Goal: Navigation & Orientation: Find specific page/section

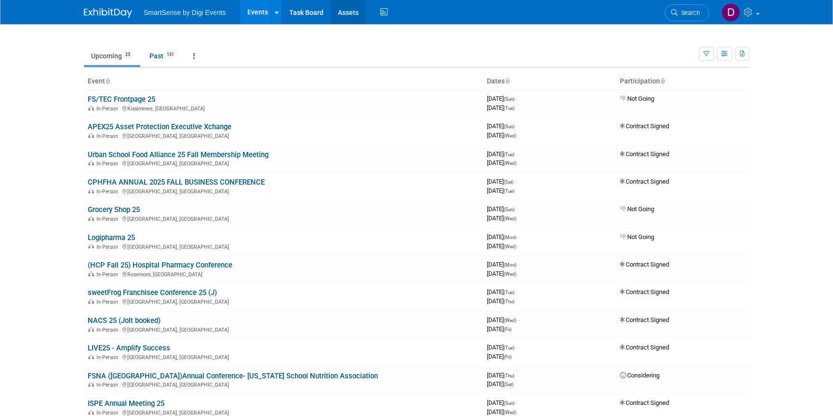
click at [355, 4] on link "Assets" at bounding box center [348, 12] width 35 height 24
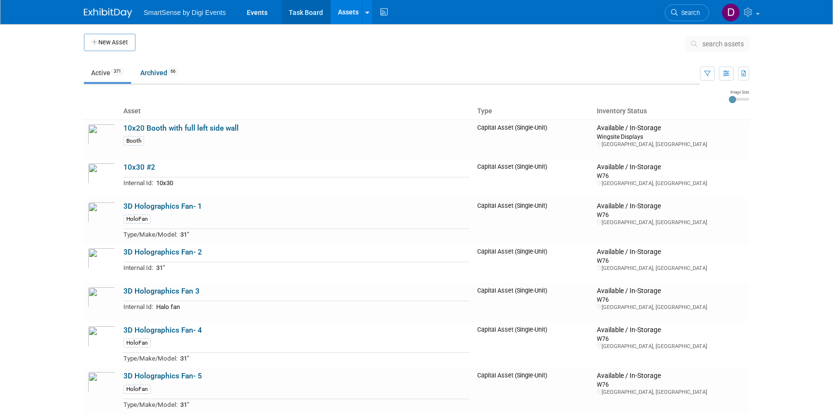
click at [316, 13] on link "Task Board" at bounding box center [306, 12] width 49 height 24
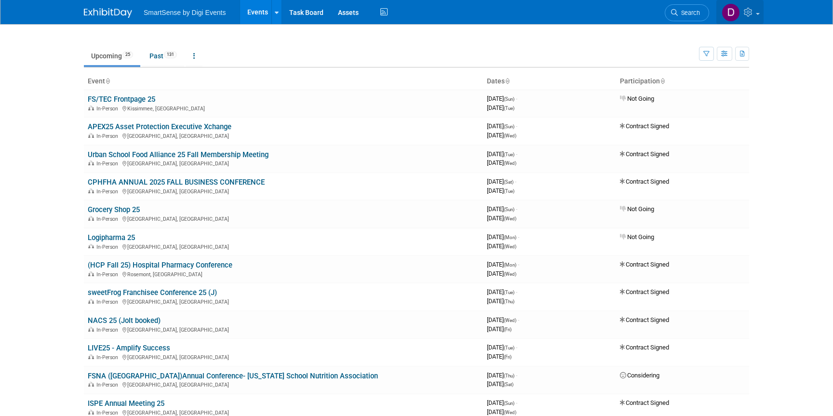
click at [754, 12] on icon at bounding box center [749, 12] width 11 height 9
